Goal: Check status

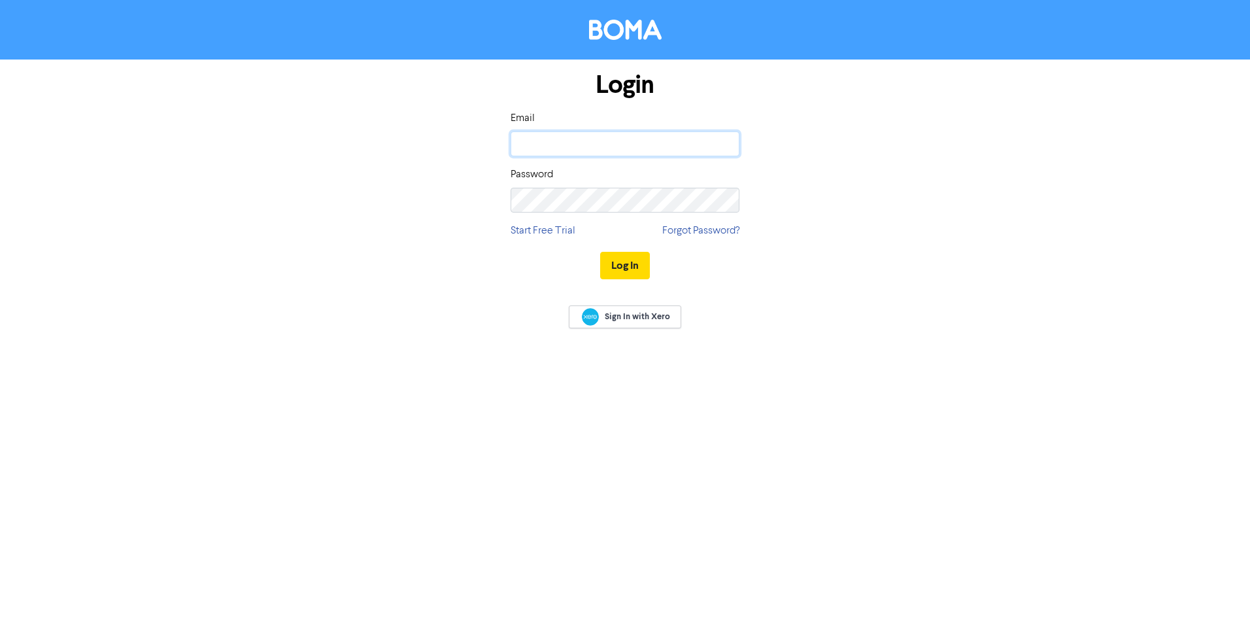
click at [555, 142] on input "email" at bounding box center [625, 143] width 229 height 25
type input "[PERSON_NAME][EMAIL_ADDRESS][DOMAIN_NAME]"
click at [625, 269] on button "Log In" at bounding box center [625, 265] width 50 height 27
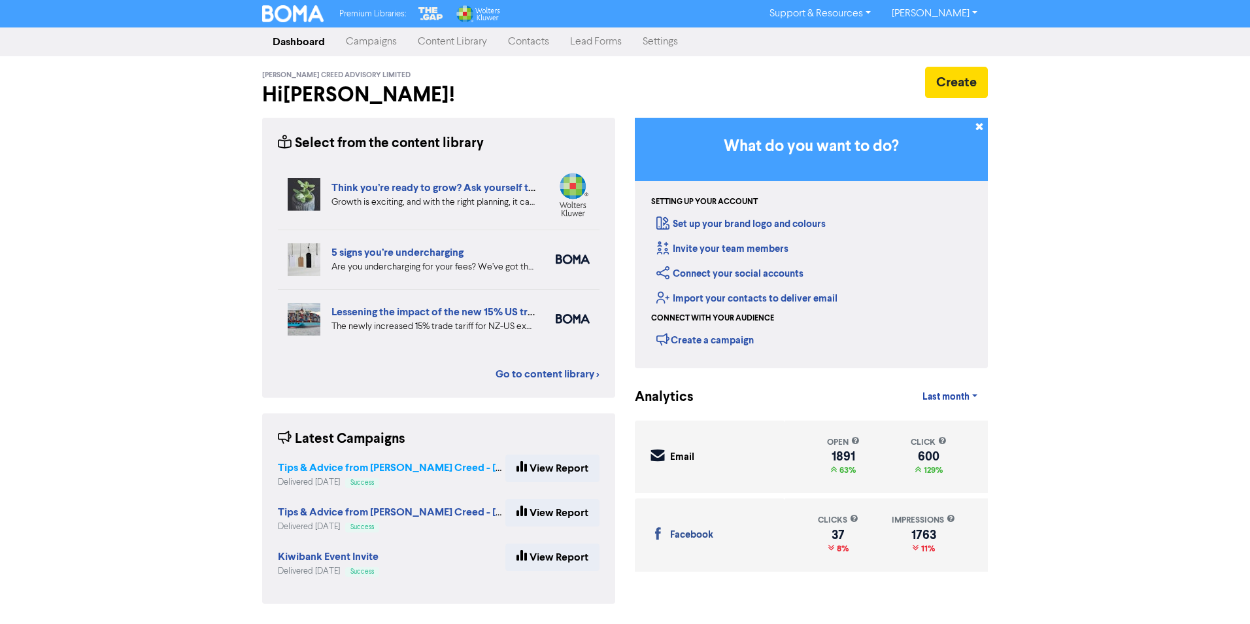
click at [349, 466] on strong "Tips & Advice from [PERSON_NAME] Creed - [DATE]" at bounding box center [402, 467] width 249 height 13
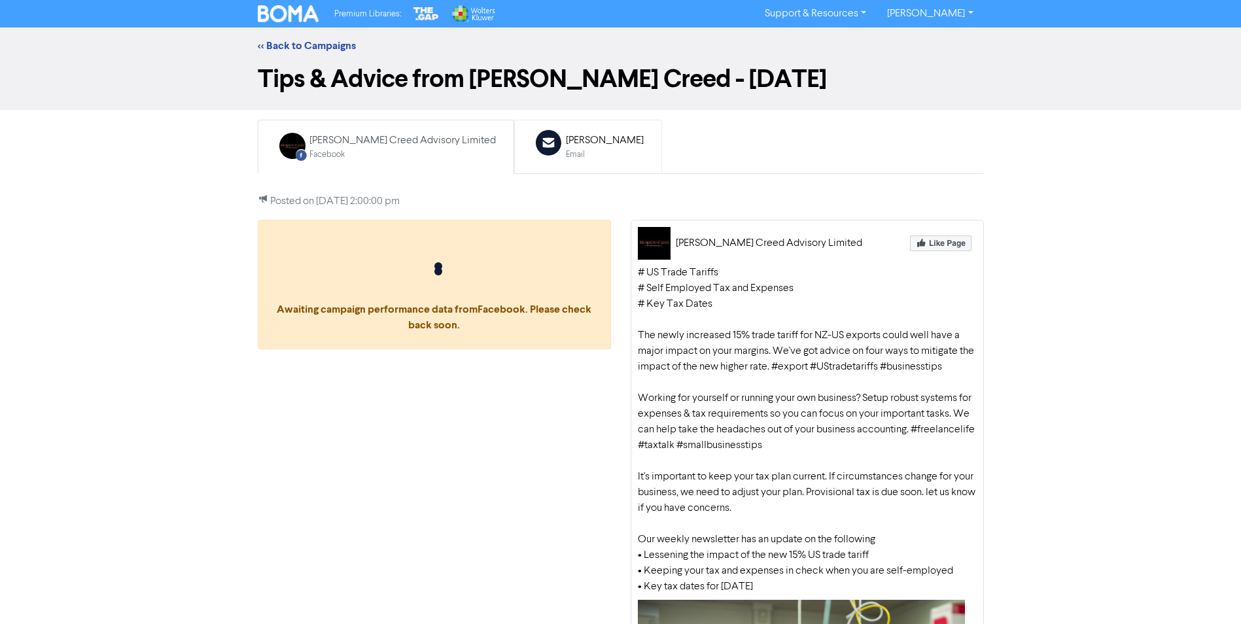
click at [566, 143] on div "[PERSON_NAME]" at bounding box center [605, 141] width 78 height 16
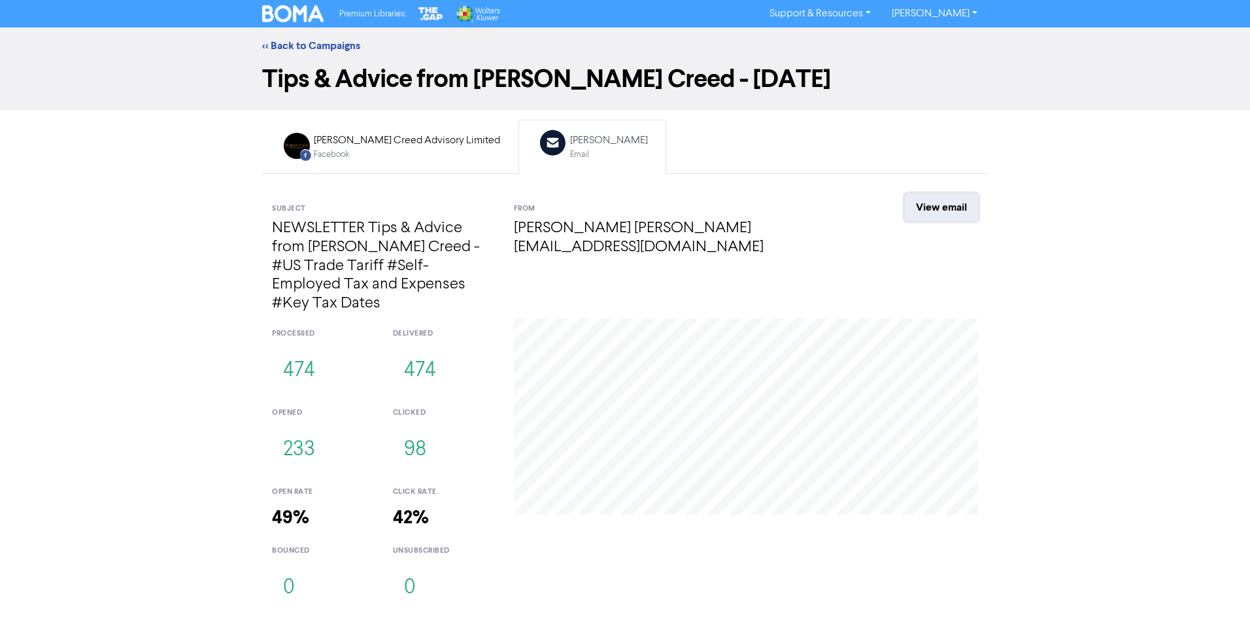
click at [931, 205] on link "View email" at bounding box center [941, 207] width 73 height 27
